Goal: Task Accomplishment & Management: Manage account settings

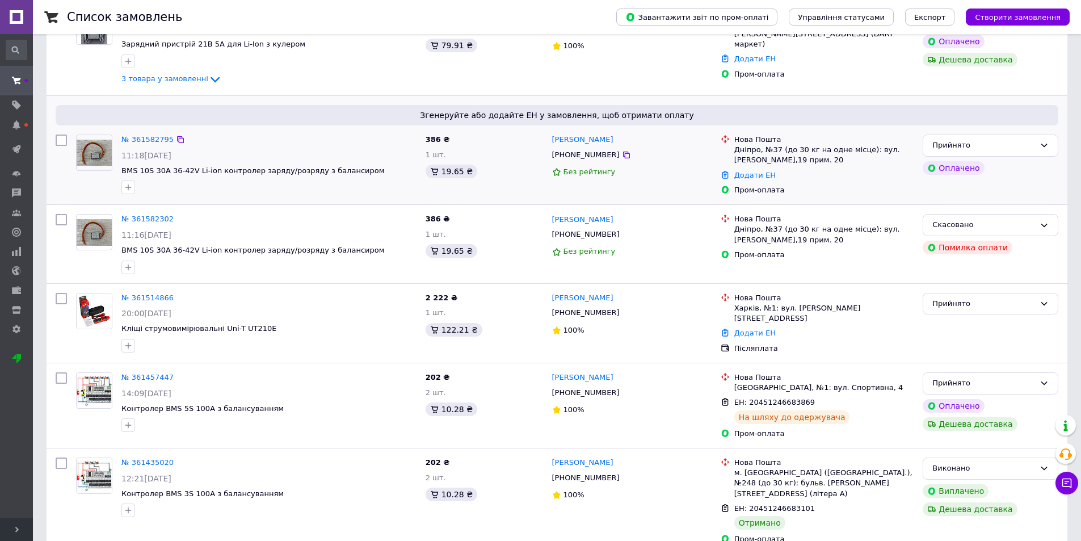
scroll to position [170, 0]
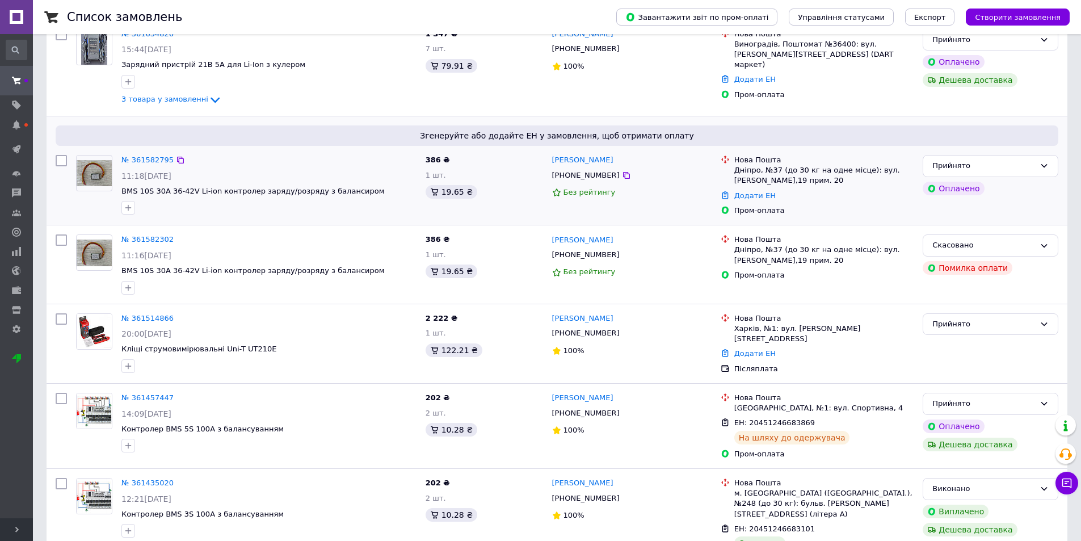
drag, startPoint x: 146, startPoint y: 163, endPoint x: 159, endPoint y: 170, distance: 14.7
click at [159, 170] on div "№ 361582795 11:18, 12.09.2025 BMS 10S 30A 36-42V Li-ion контролер заряду/розряд…" at bounding box center [269, 184] width 304 height 69
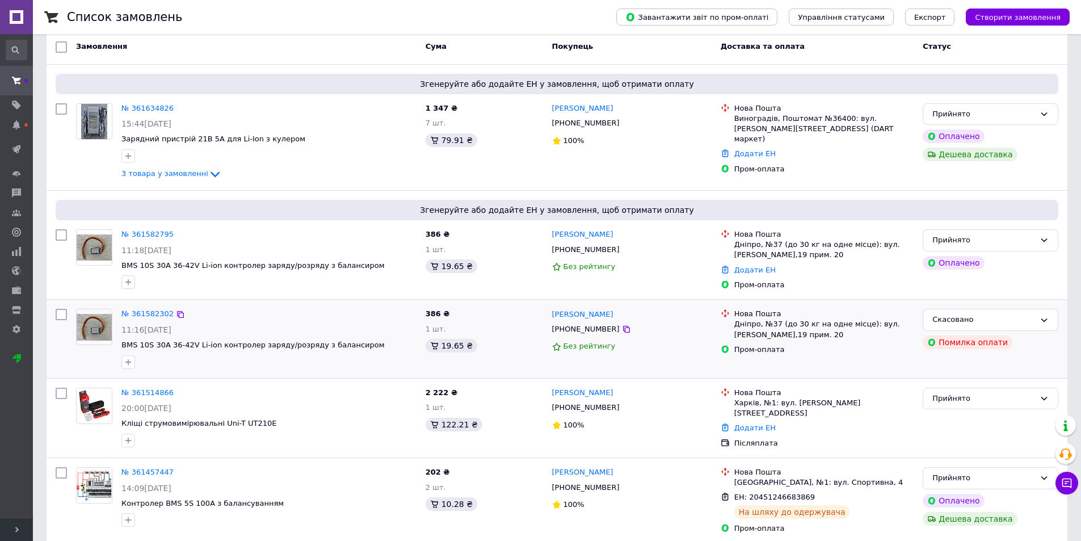
scroll to position [0, 0]
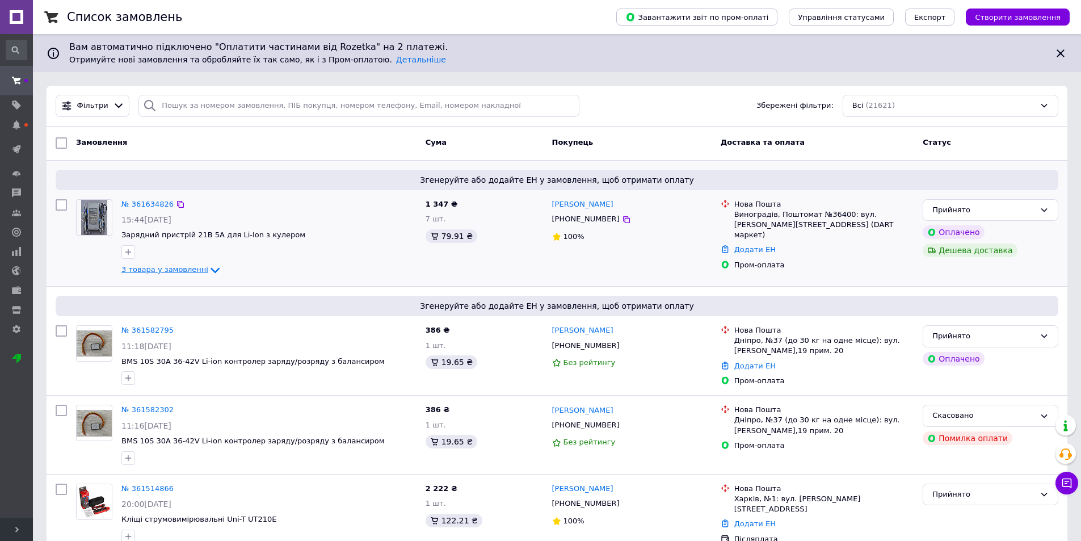
click at [209, 268] on icon at bounding box center [215, 270] width 14 height 14
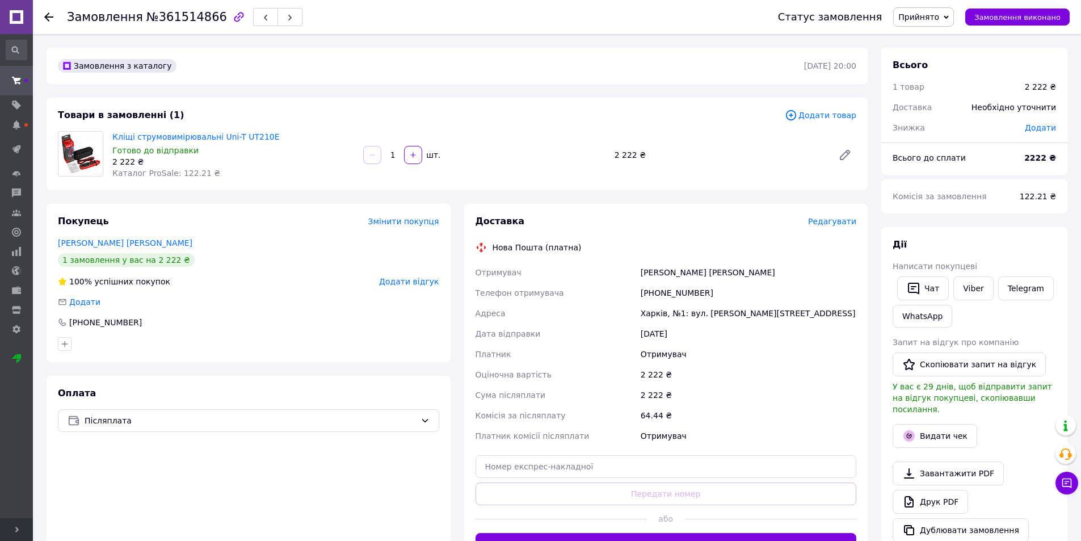
click at [836, 221] on span "Редагувати" at bounding box center [832, 221] width 48 height 9
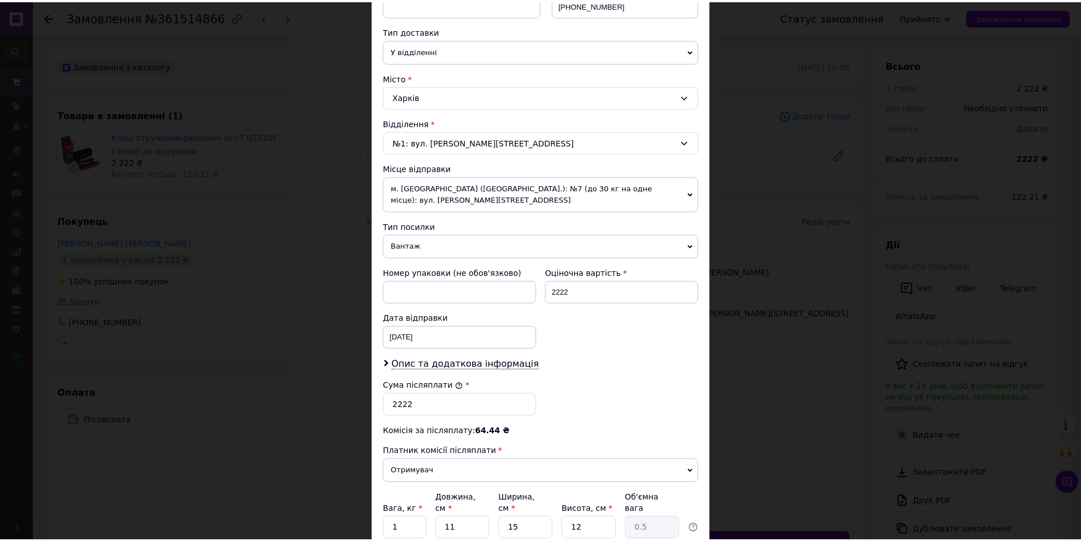
scroll to position [325, 0]
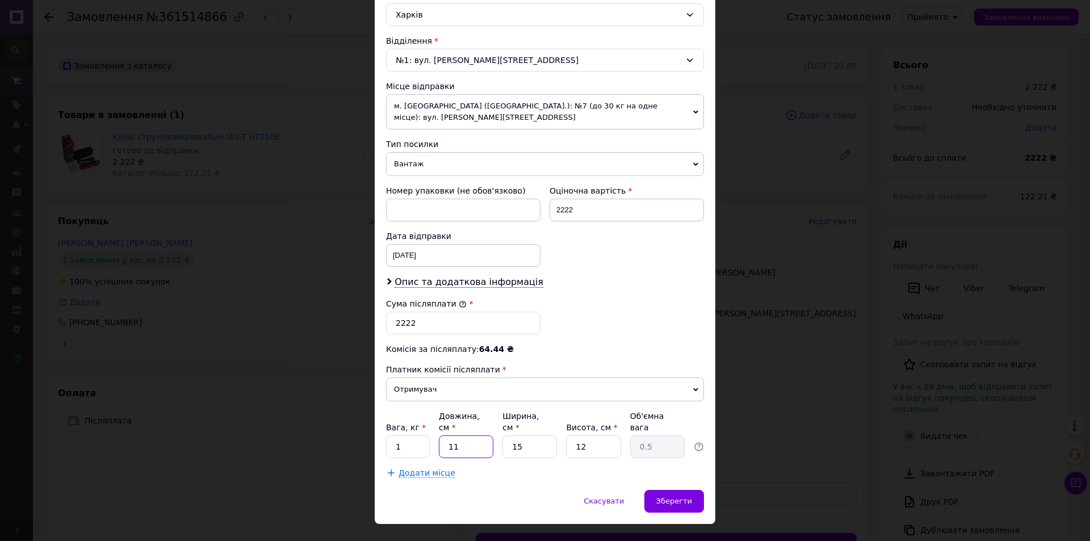
drag, startPoint x: 473, startPoint y: 431, endPoint x: 497, endPoint y: 424, distance: 25.3
click at [439, 442] on div "Платник Отримувач Відправник Прізвище отримувача [PERSON_NAME] Ім'я отримувача …" at bounding box center [545, 142] width 318 height 673
type input "5"
type input "0.23"
type input "5"
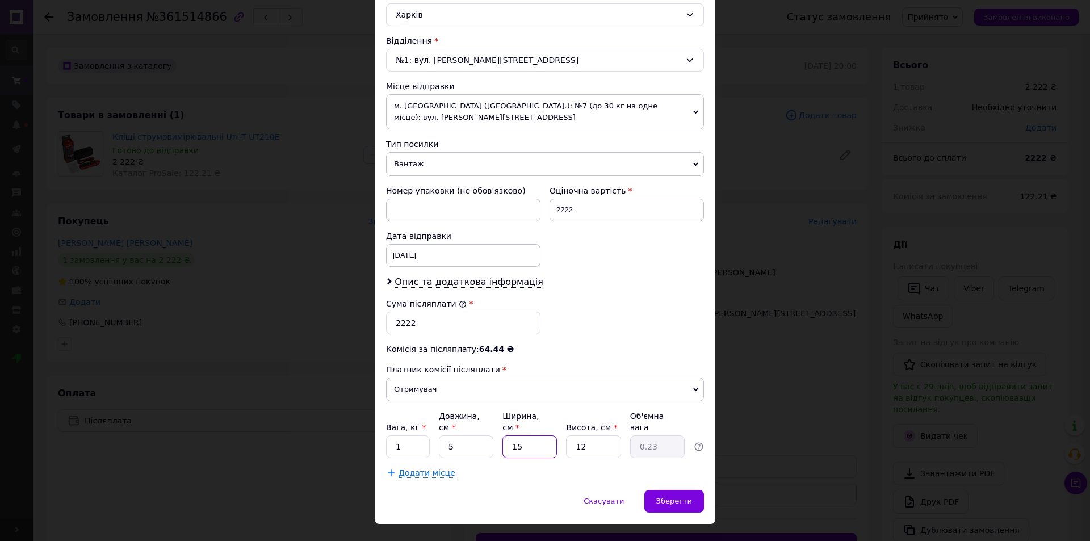
drag, startPoint x: 535, startPoint y: 422, endPoint x: 520, endPoint y: 428, distance: 16.0
click at [503, 435] on input "15" at bounding box center [529, 446] width 54 height 23
type input "5"
type input "0.1"
type input "5"
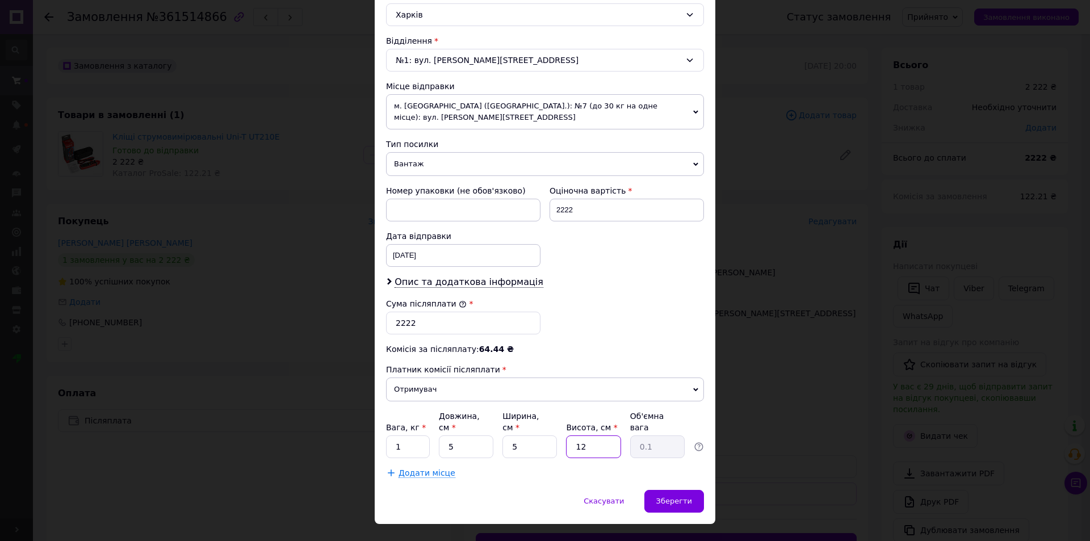
click at [556, 438] on div "Платник Отримувач Відправник Прізвище отримувача [PERSON_NAME] Ім'я отримувача …" at bounding box center [545, 142] width 318 height 673
type input "52"
type input "0.33"
click at [573, 435] on input "52" at bounding box center [593, 446] width 54 height 23
drag, startPoint x: 575, startPoint y: 427, endPoint x: 564, endPoint y: 428, distance: 11.4
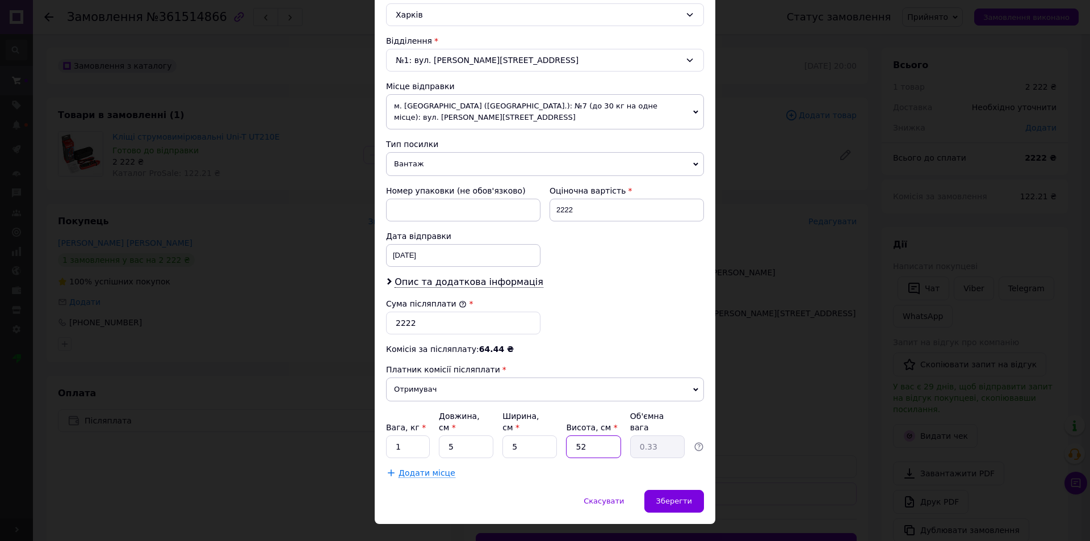
click at [564, 428] on div "Вага, кг * 1 Довжина, см * 5 Ширина, см * 5 Висота, см * 52 Об'ємна вага 0.33" at bounding box center [545, 434] width 318 height 48
type input "5"
type input "0.1"
type input "5"
click at [663, 497] on span "Зберегти" at bounding box center [674, 501] width 36 height 9
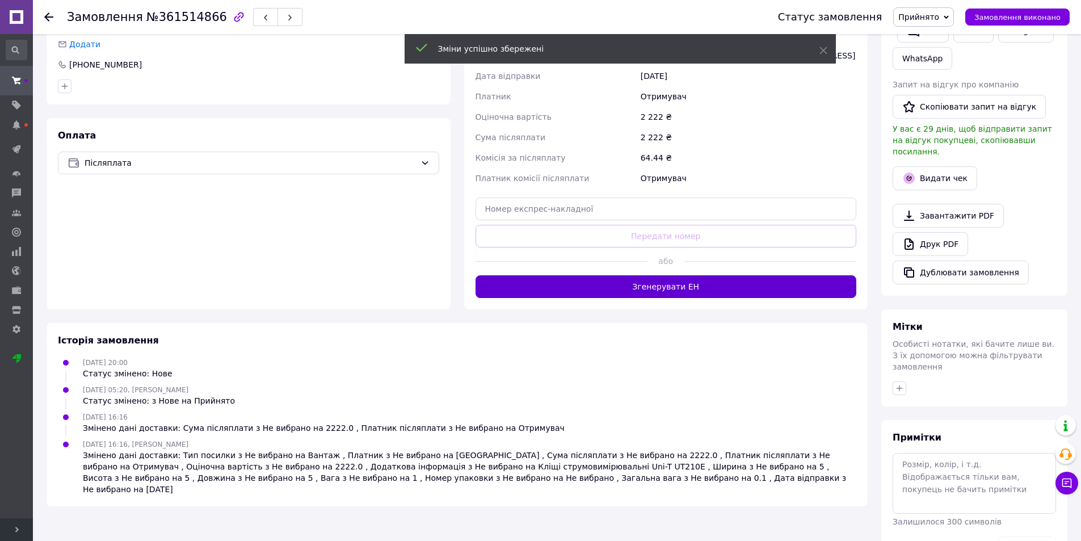
scroll to position [278, 0]
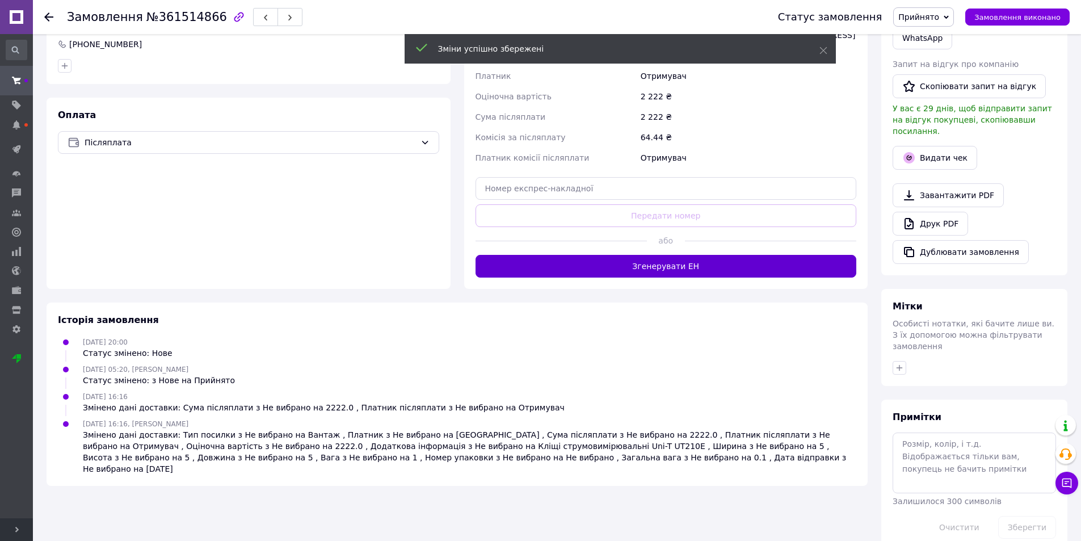
click at [668, 288] on div "Доставка Редагувати Нова Пошта (платна) Отримувач [PERSON_NAME] [PERSON_NAME] Т…" at bounding box center [666, 107] width 404 height 363
click at [672, 261] on button "Згенерувати ЕН" at bounding box center [666, 266] width 381 height 23
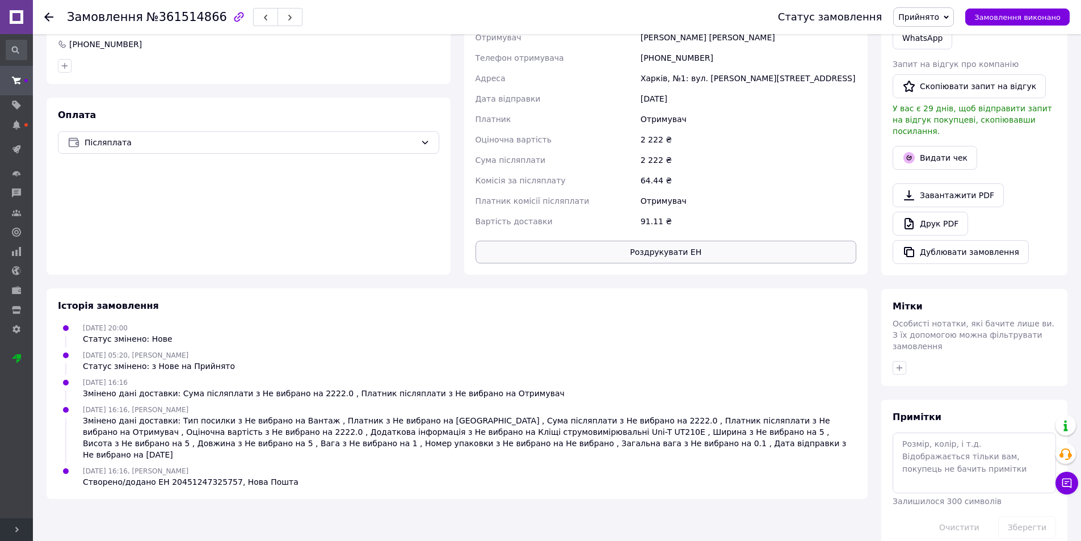
click at [647, 255] on button "Роздрукувати ЕН" at bounding box center [666, 252] width 381 height 23
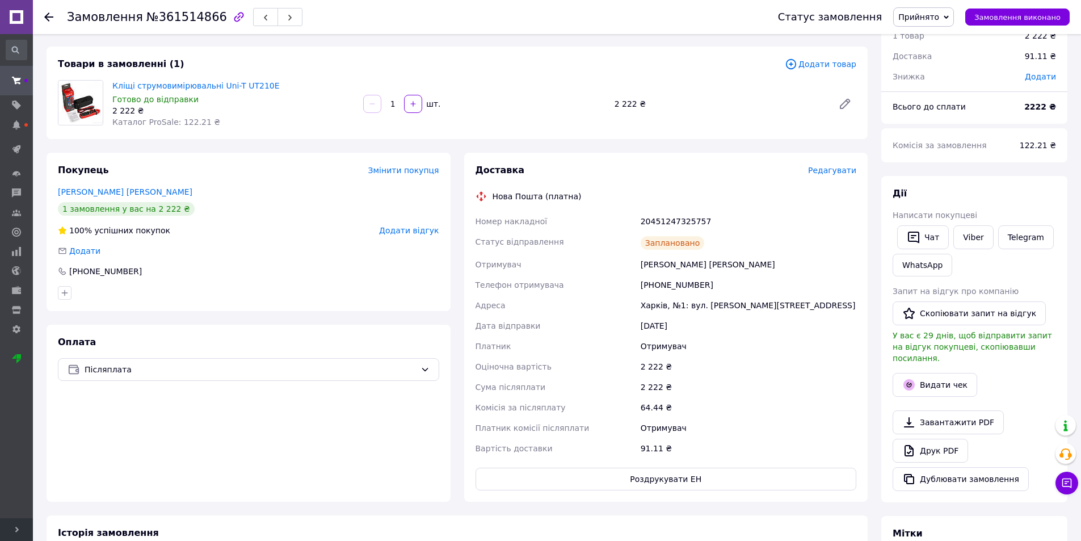
scroll to position [0, 0]
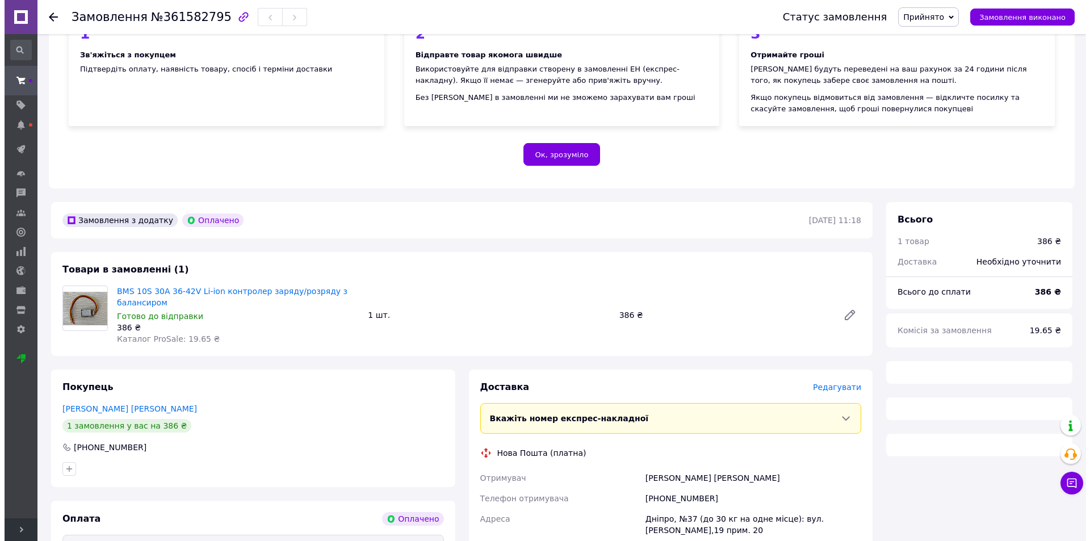
scroll to position [205, 0]
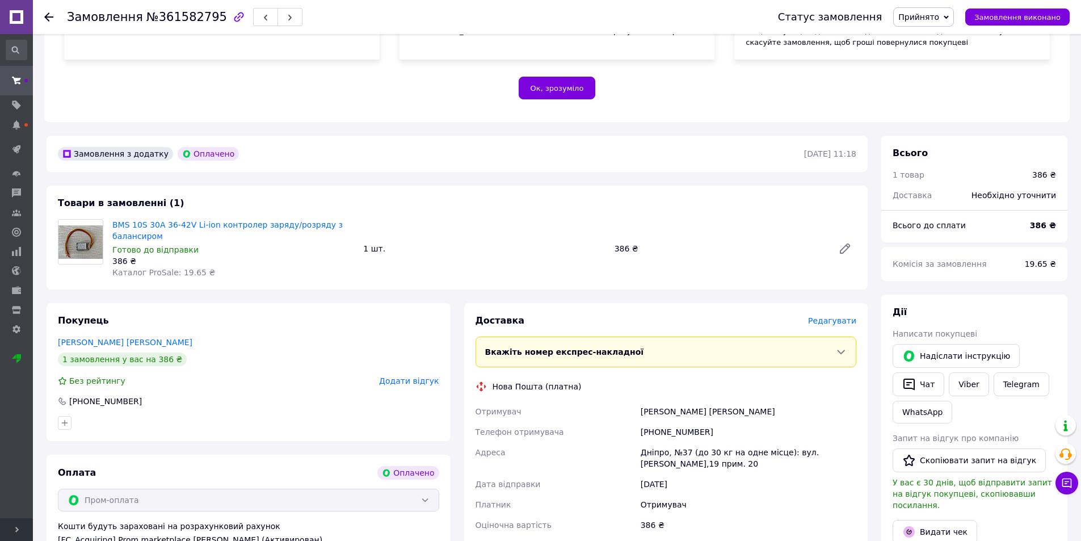
click at [826, 316] on span "Редагувати" at bounding box center [832, 320] width 48 height 9
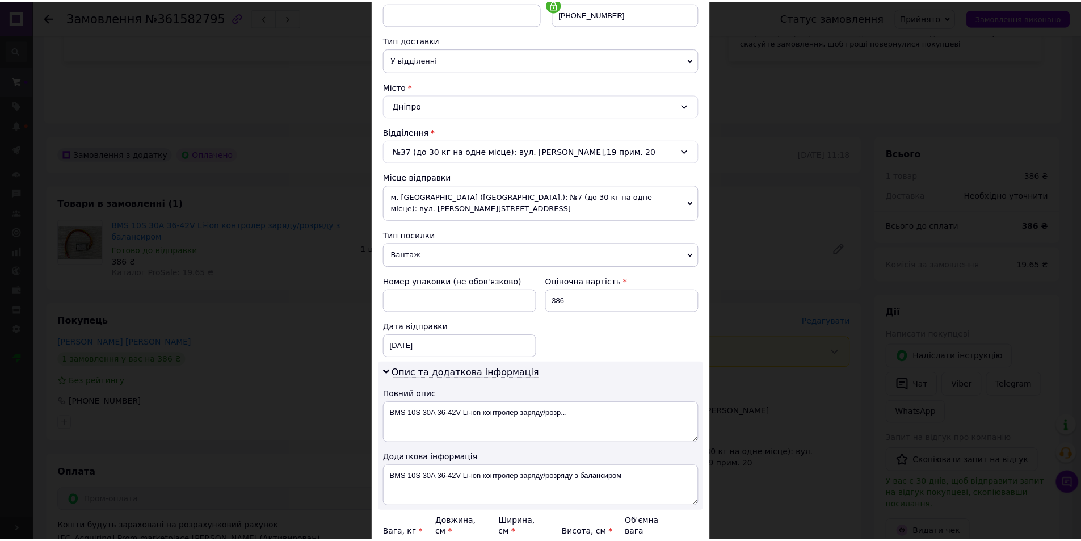
scroll to position [340, 0]
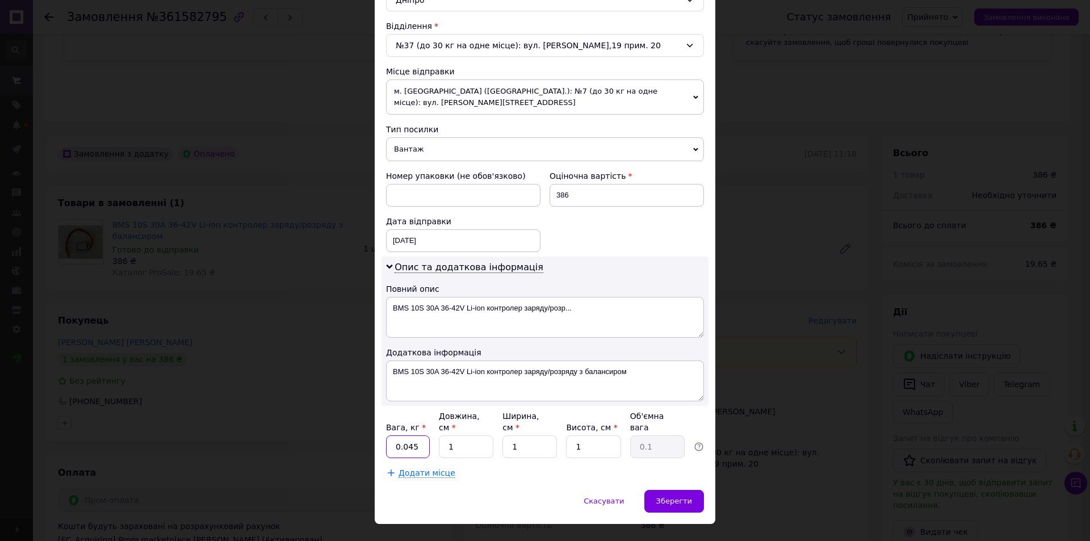
drag, startPoint x: 415, startPoint y: 426, endPoint x: 376, endPoint y: 428, distance: 39.8
click at [376, 428] on div "Спосіб доставки Нова Пошта (платна) Платник Отримувач Відправник Прізвище отрим…" at bounding box center [545, 111] width 341 height 755
type input "1"
click at [700, 465] on div "Спосіб доставки Нова Пошта (платна) Платник Отримувач Відправник Прізвище отрим…" at bounding box center [545, 111] width 341 height 755
click at [671, 497] on span "Зберегти" at bounding box center [674, 501] width 36 height 9
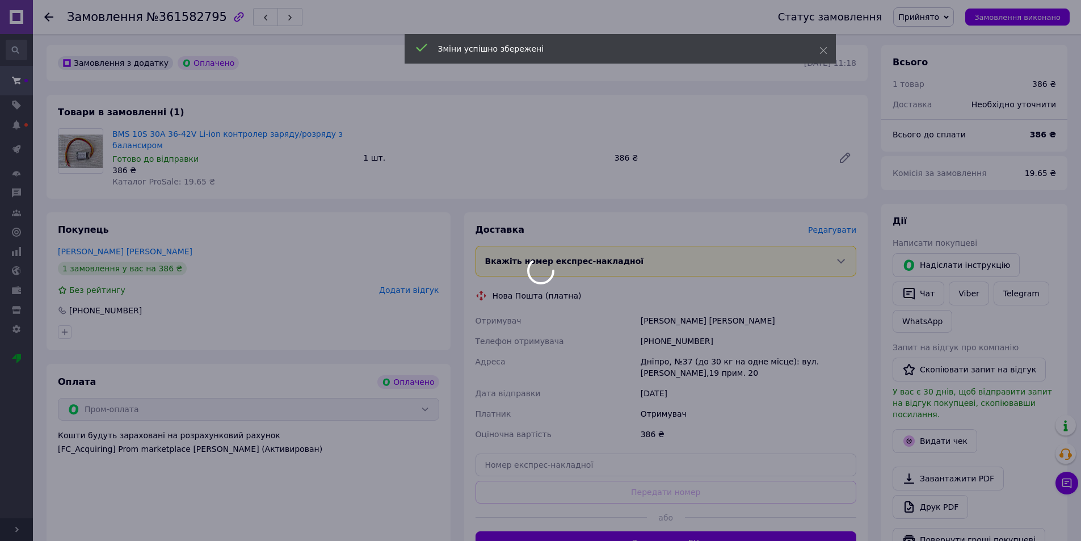
scroll to position [432, 0]
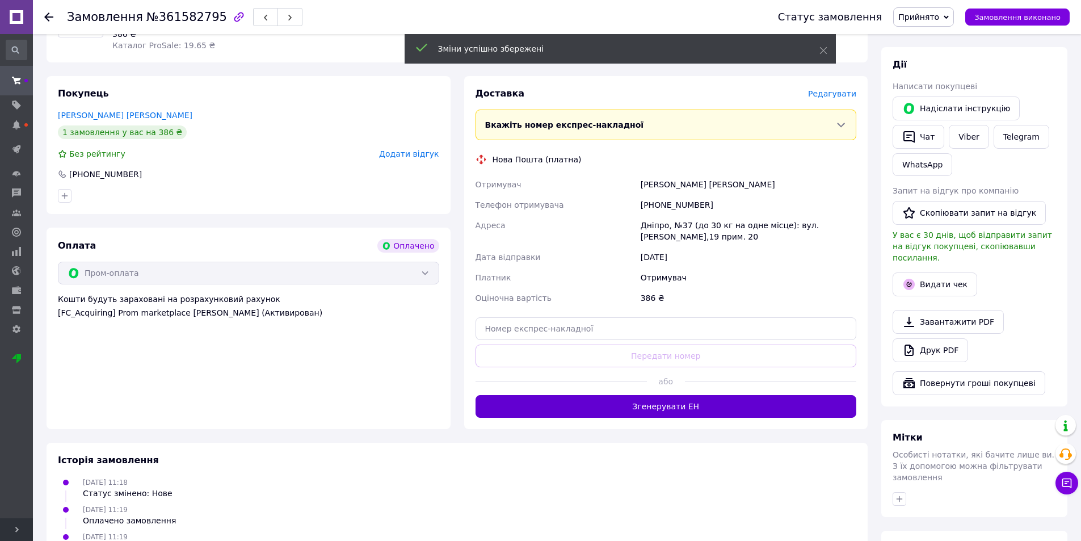
click at [675, 396] on button "Згенерувати ЕН" at bounding box center [666, 406] width 381 height 23
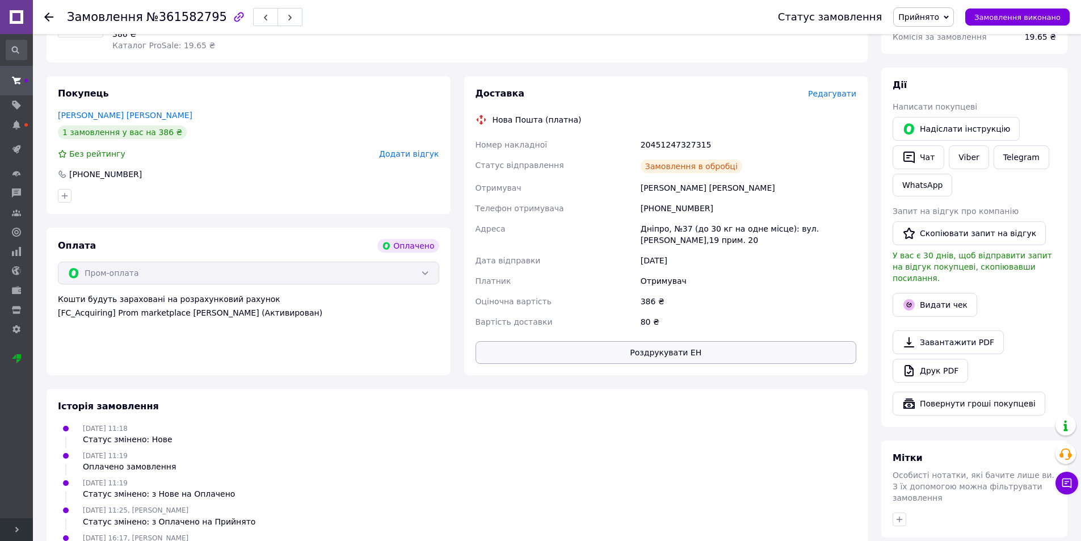
click at [658, 341] on button "Роздрукувати ЕН" at bounding box center [666, 352] width 381 height 23
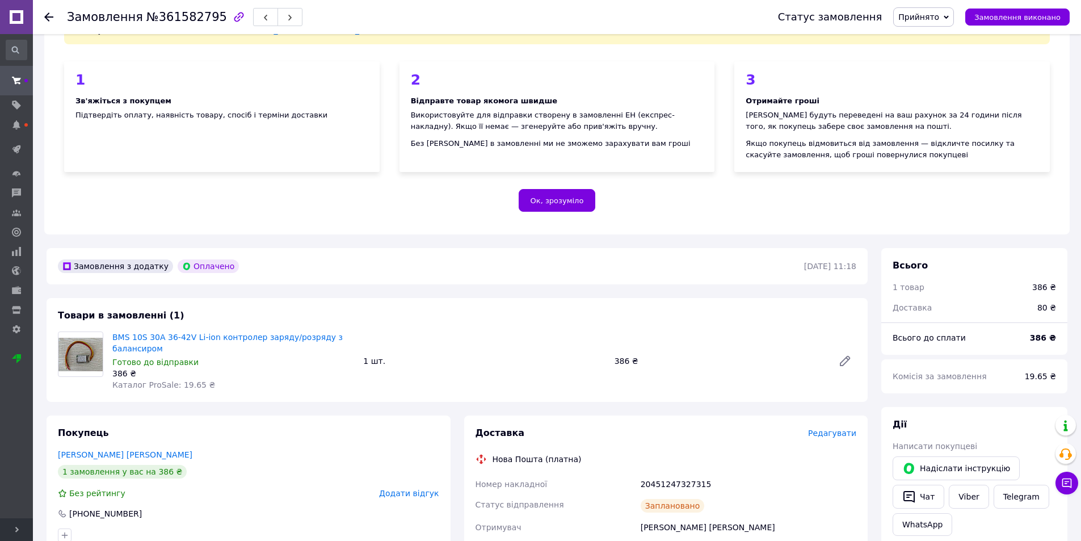
scroll to position [92, 0]
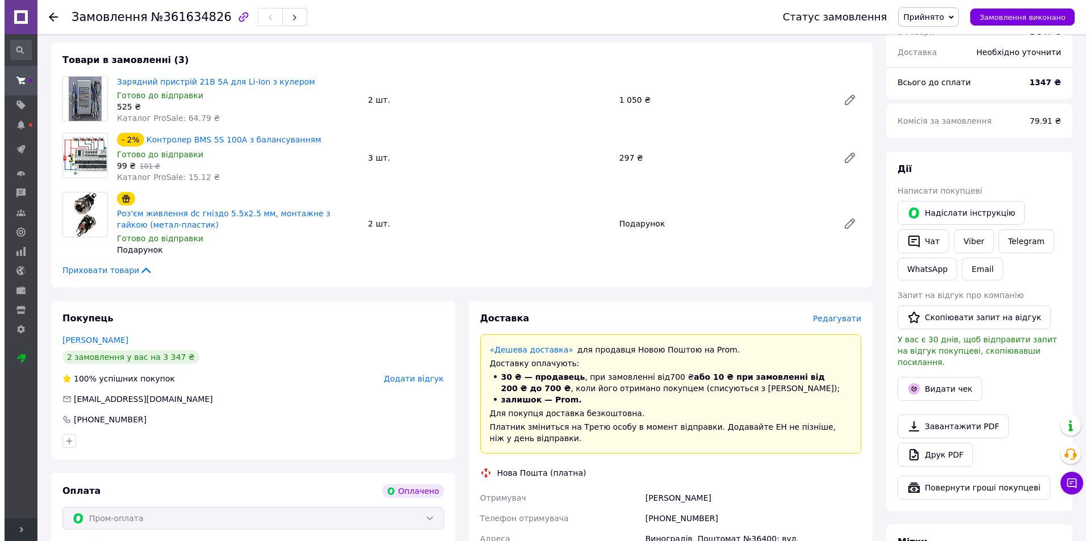
scroll to position [397, 0]
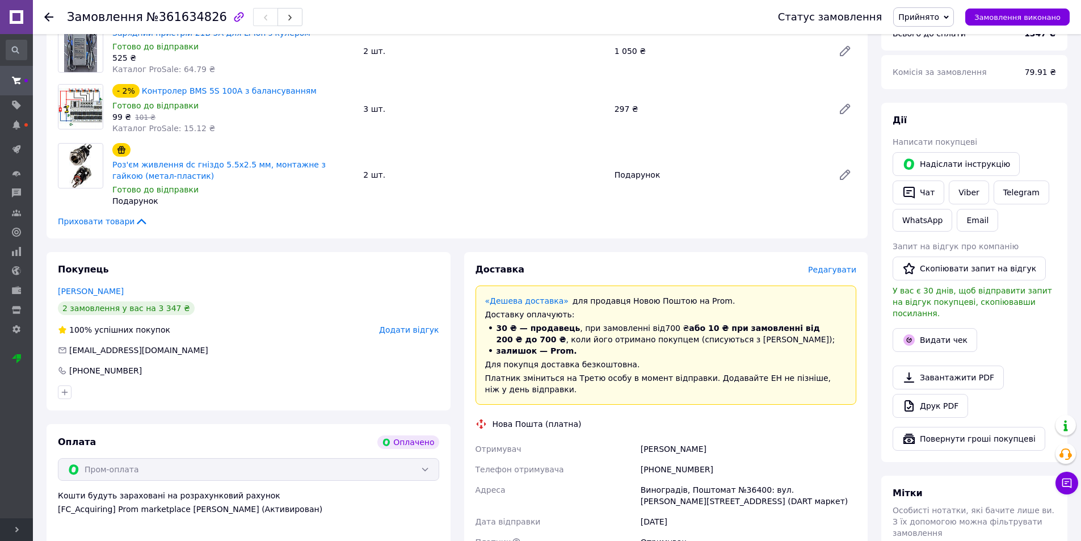
click at [849, 265] on span "Редагувати" at bounding box center [832, 269] width 48 height 9
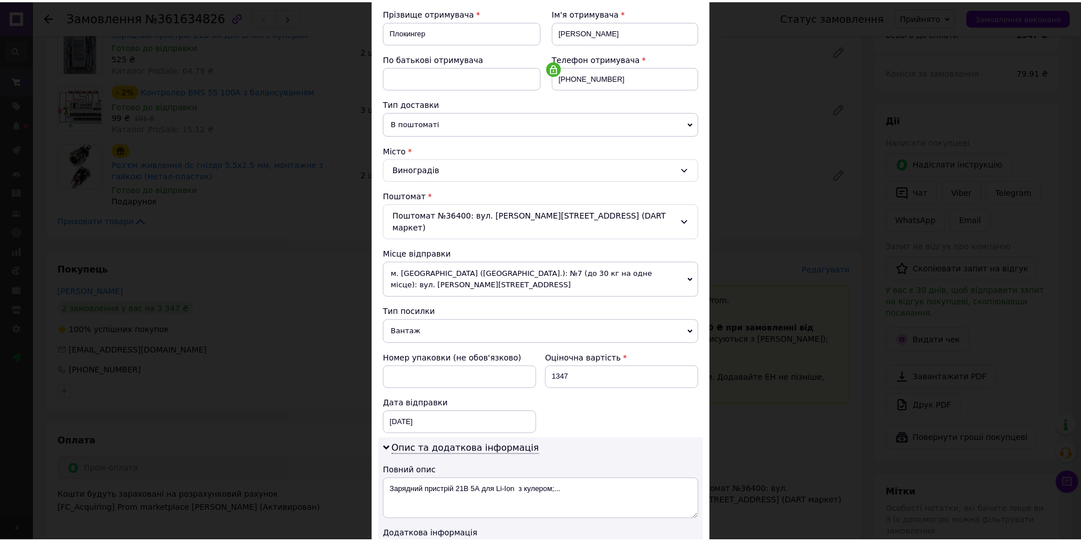
scroll to position [340, 0]
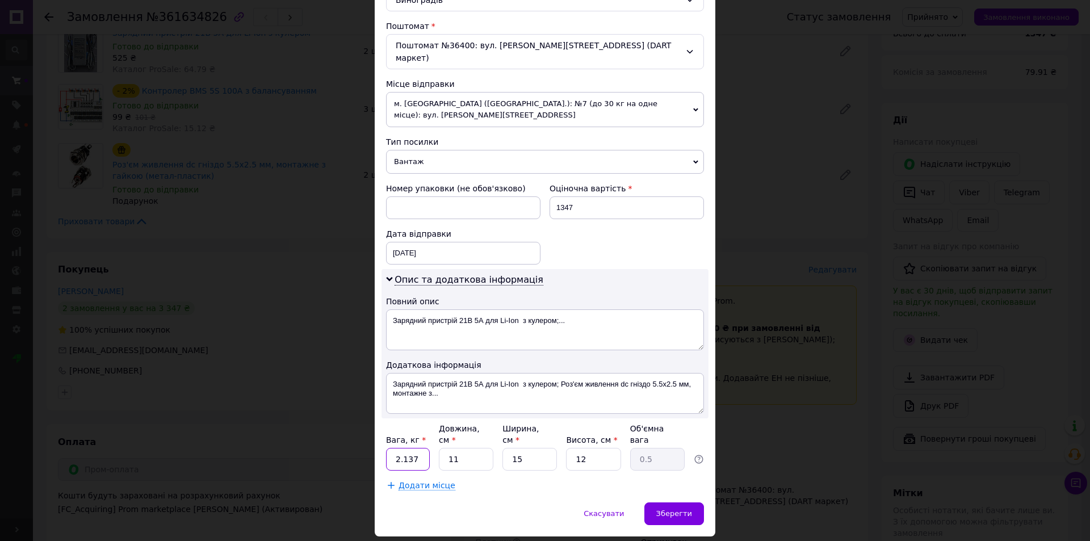
drag, startPoint x: 425, startPoint y: 421, endPoint x: 384, endPoint y: 421, distance: 40.3
click at [386, 448] on input "2.137" at bounding box center [408, 459] width 44 height 23
type input "1"
drag, startPoint x: 448, startPoint y: 429, endPoint x: 457, endPoint y: 430, distance: 9.2
click at [440, 448] on input "11" at bounding box center [466, 459] width 54 height 23
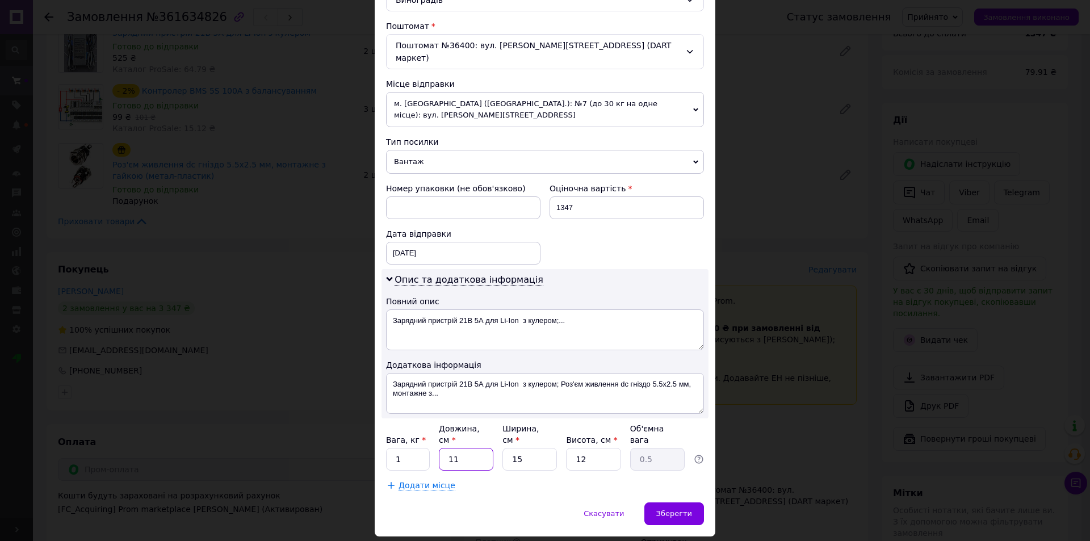
type input "5"
type input "0.23"
type input "5"
drag, startPoint x: 523, startPoint y: 423, endPoint x: 503, endPoint y: 431, distance: 21.4
click at [502, 448] on input "15" at bounding box center [529, 459] width 54 height 23
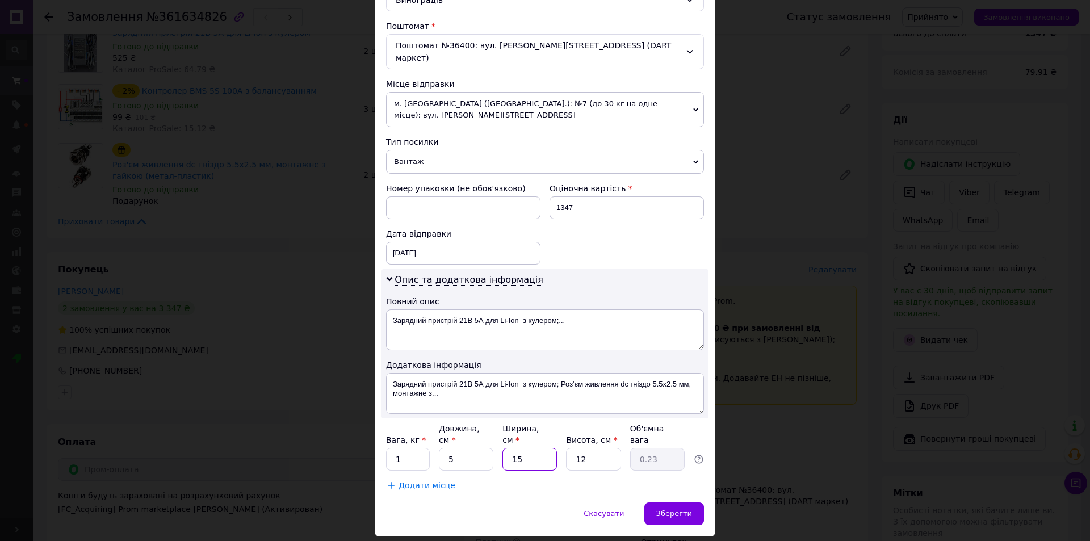
type input "5"
type input "0.1"
type input "5"
drag, startPoint x: 587, startPoint y: 428, endPoint x: 567, endPoint y: 434, distance: 21.2
click at [567, 448] on input "5" at bounding box center [593, 459] width 54 height 23
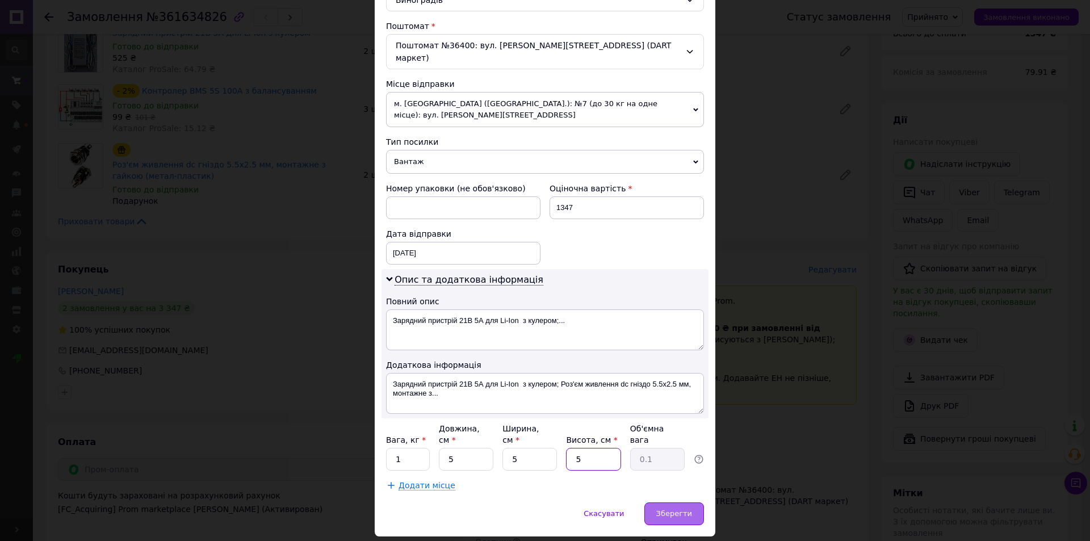
type input "5"
click at [668, 509] on span "Зберегти" at bounding box center [674, 513] width 36 height 9
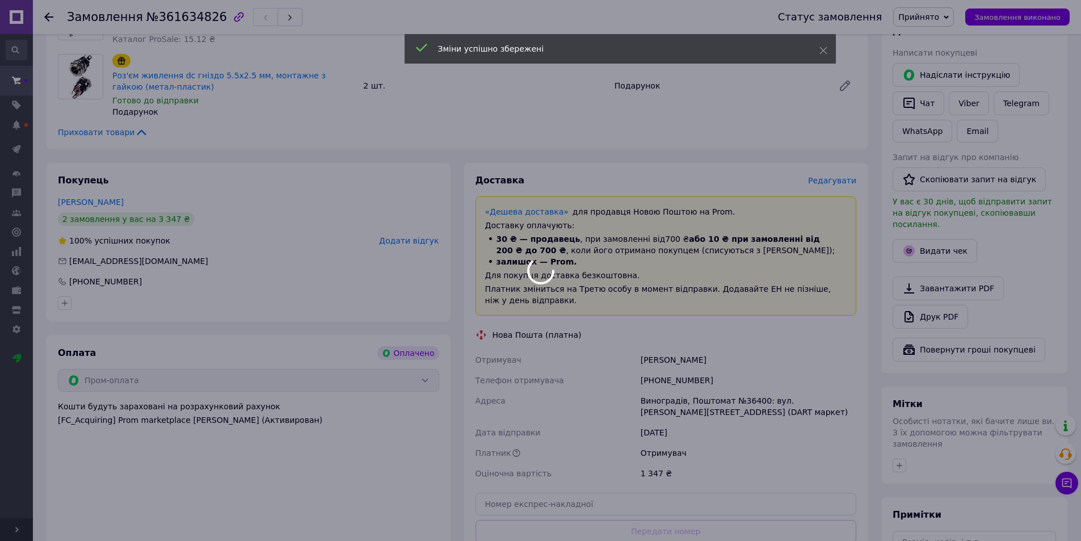
scroll to position [624, 0]
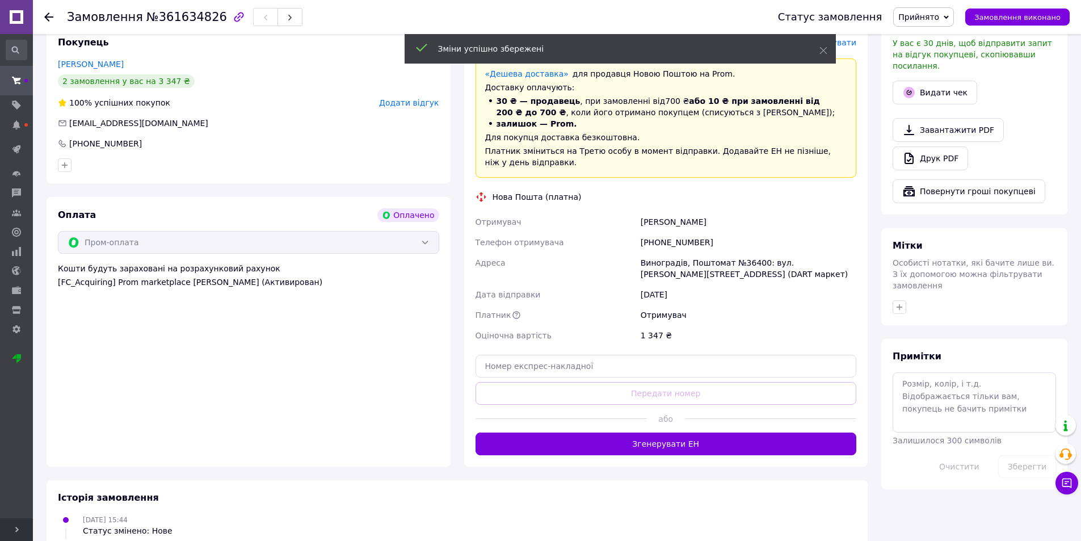
click at [673, 446] on div "Доставка Редагувати «Дешева доставка»   для продавця Новою Поштою на Prom. Дост…" at bounding box center [666, 246] width 404 height 442
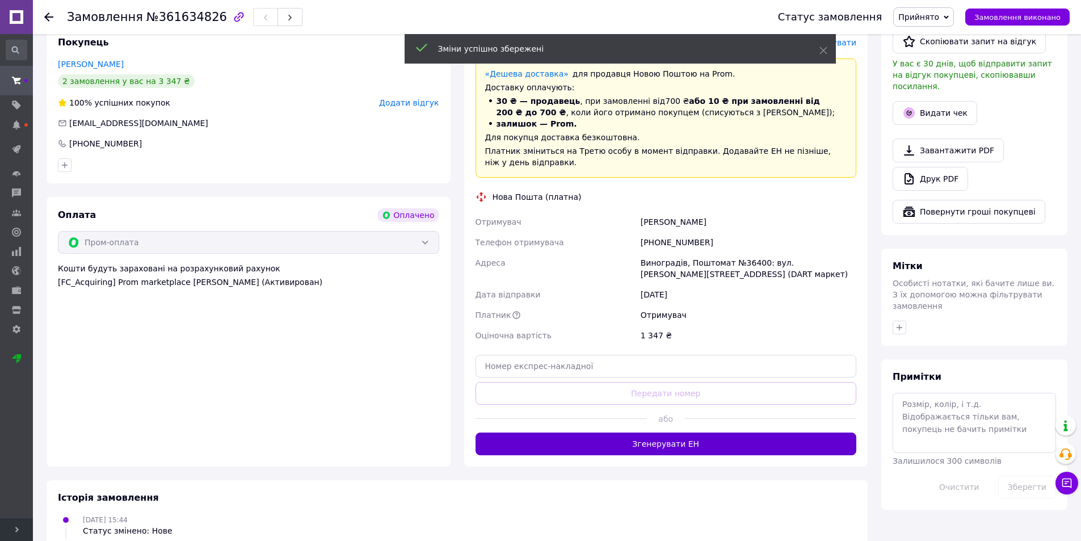
click at [675, 434] on button "Згенерувати ЕН" at bounding box center [666, 443] width 381 height 23
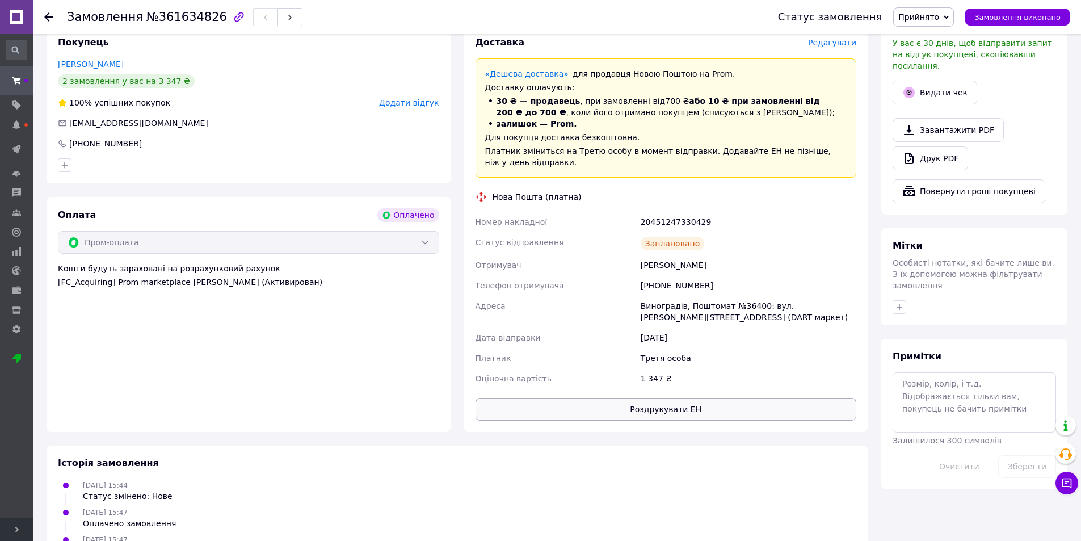
click at [661, 402] on button "Роздрукувати ЕН" at bounding box center [666, 409] width 381 height 23
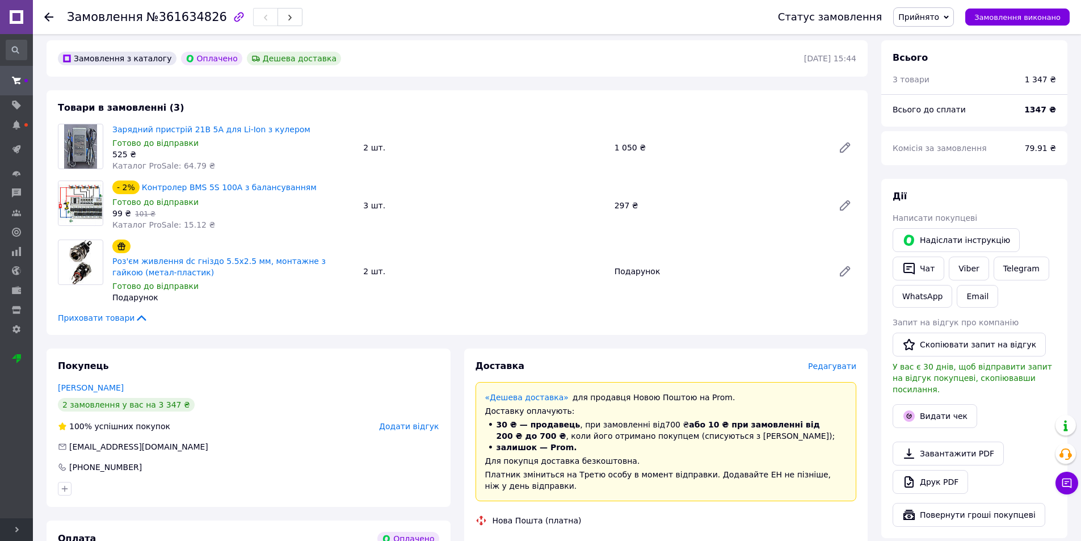
scroll to position [284, 0]
